Goal: Task Accomplishment & Management: Use online tool/utility

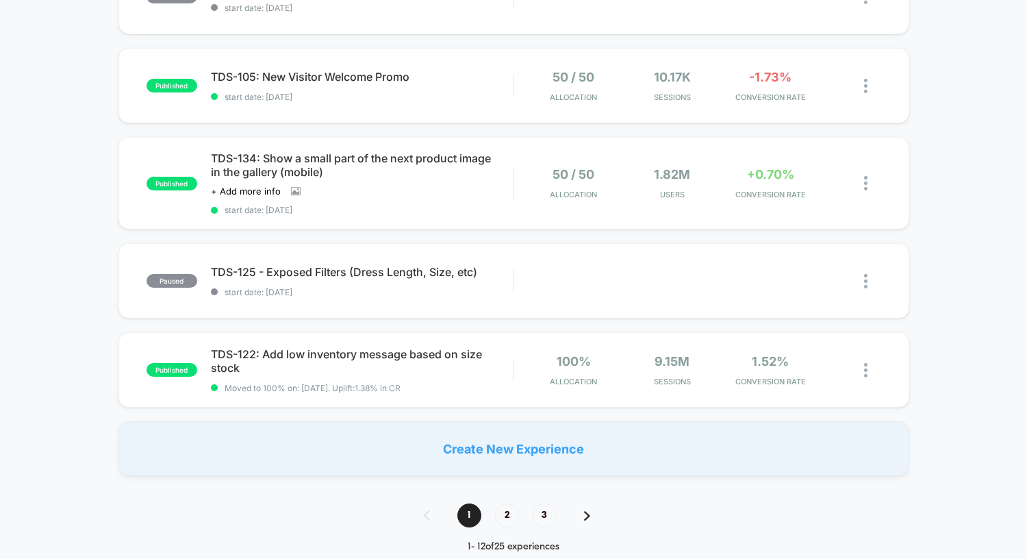
scroll to position [818, 0]
click at [858, 374] on div at bounding box center [860, 369] width 39 height 32
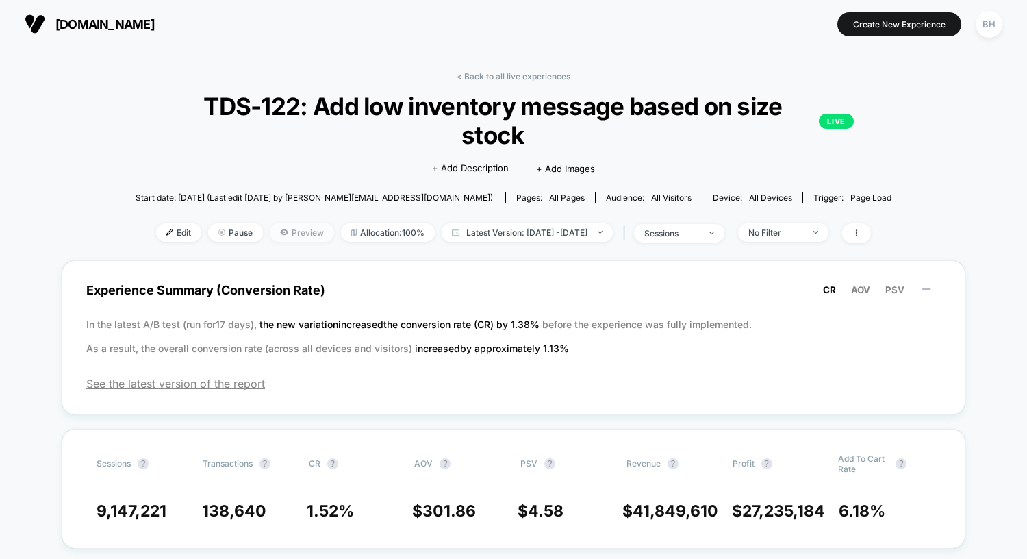
click at [280, 228] on icon at bounding box center [284, 232] width 8 height 8
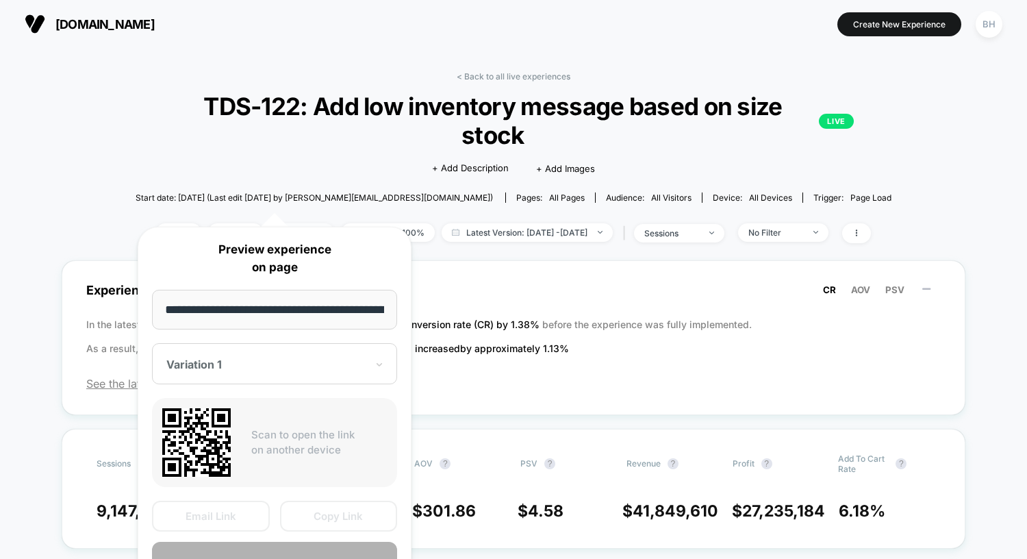
scroll to position [0, 86]
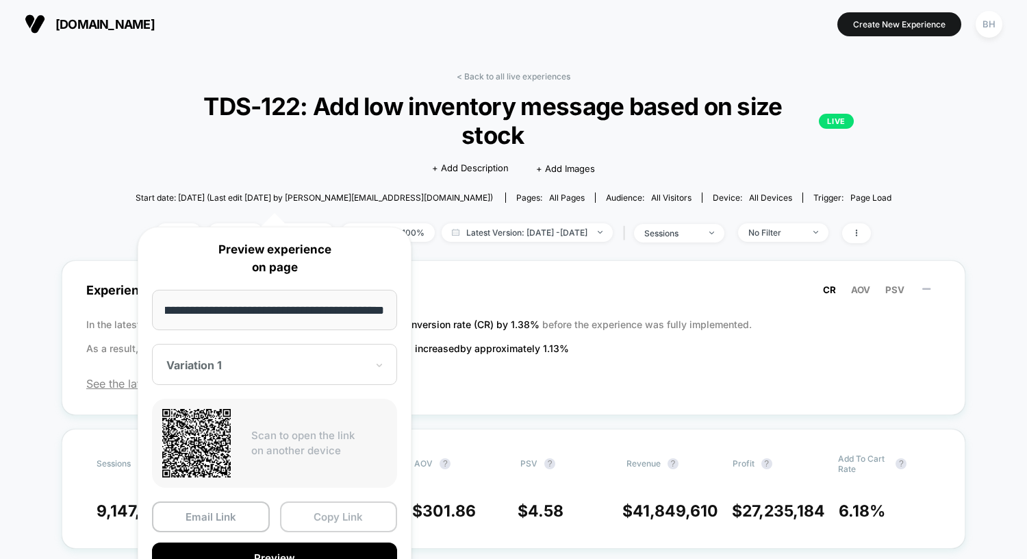
click at [311, 522] on button "Copy Link" at bounding box center [339, 516] width 118 height 31
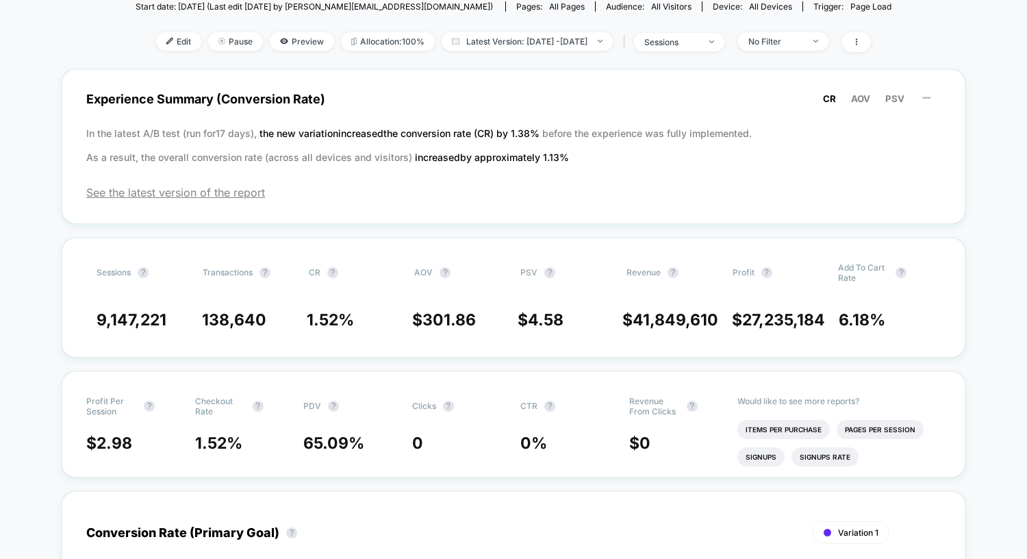
scroll to position [193, 0]
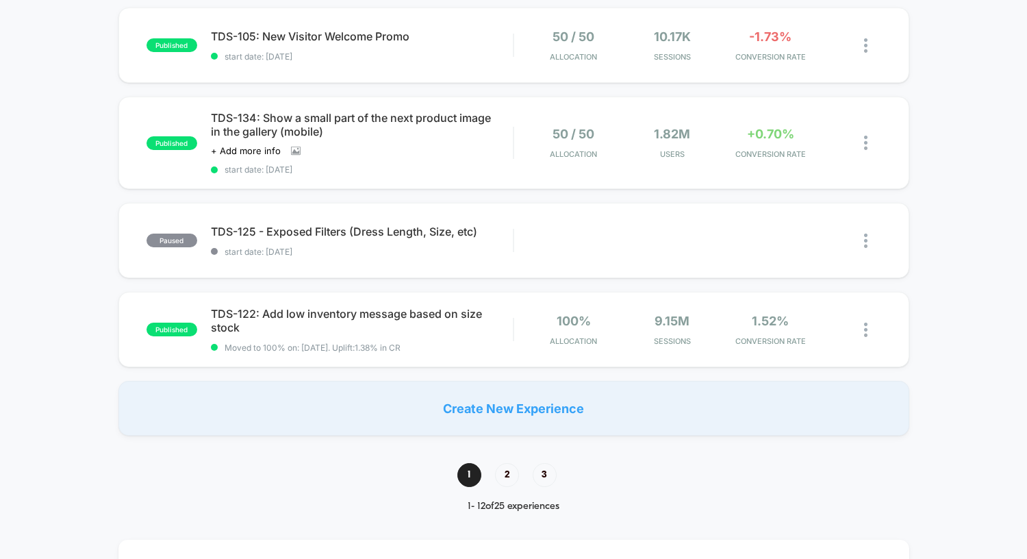
scroll to position [861, 0]
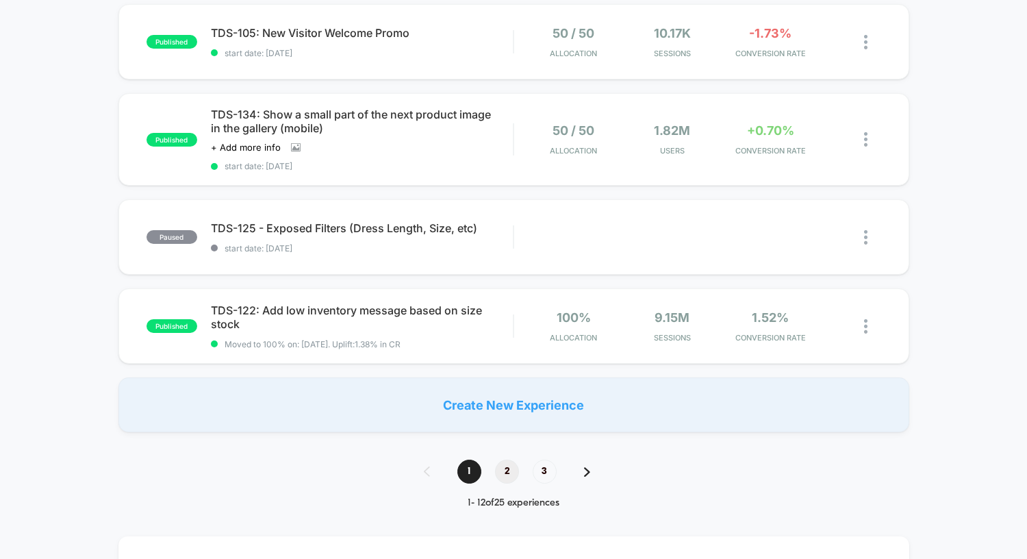
click at [510, 470] on span "2" at bounding box center [507, 471] width 24 height 24
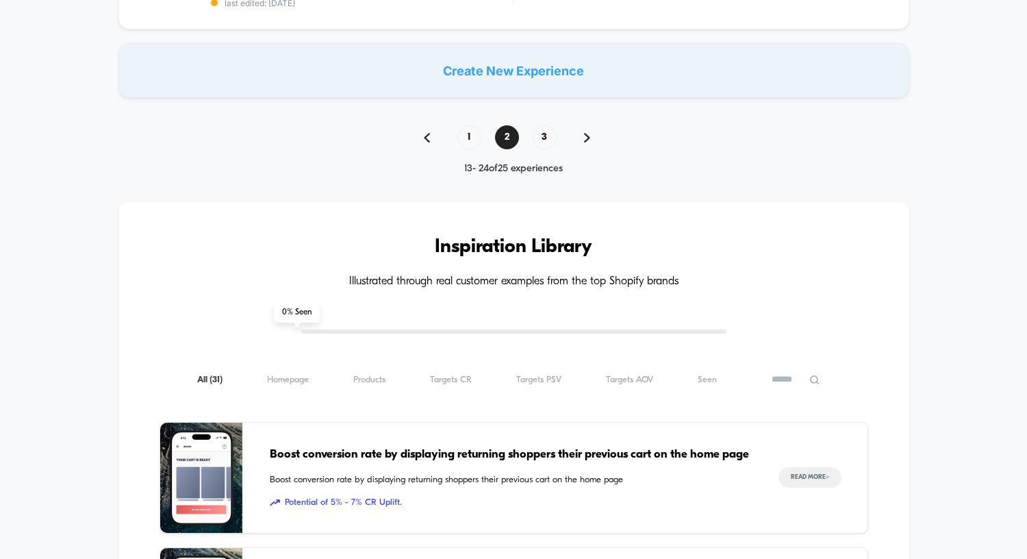
scroll to position [1169, 0]
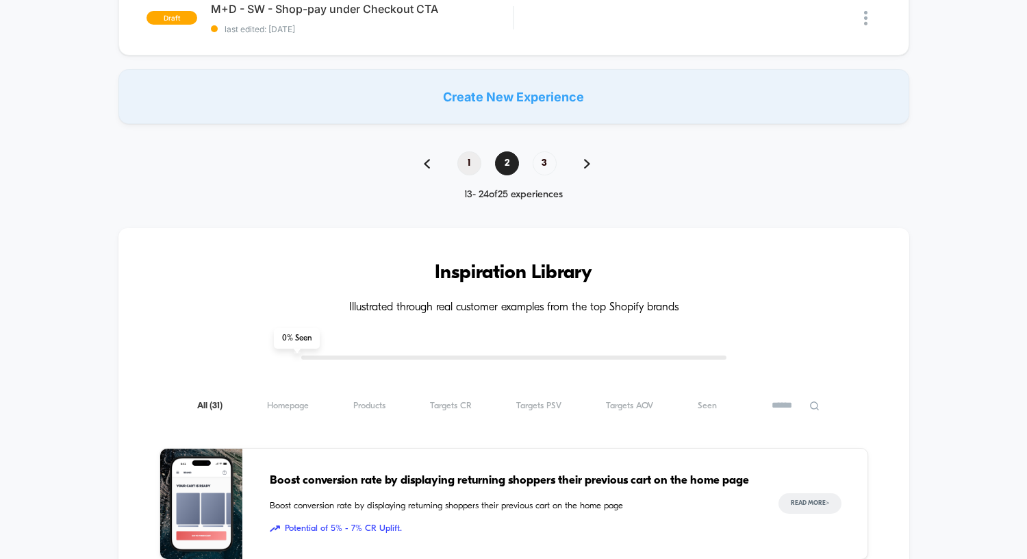
click at [476, 157] on span "1" at bounding box center [469, 163] width 24 height 24
